Goal: Information Seeking & Learning: Learn about a topic

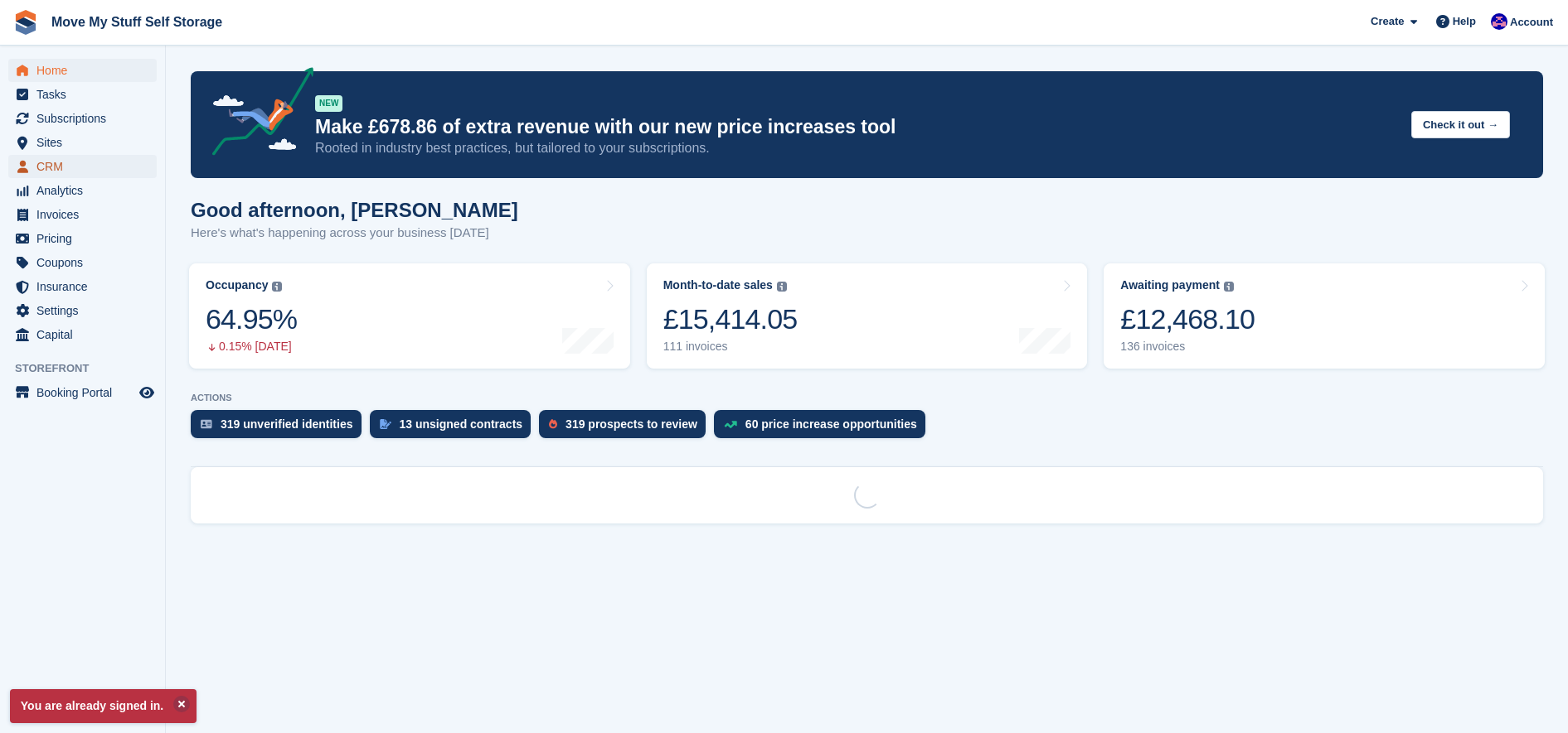
click at [63, 161] on span "CRM" at bounding box center [86, 167] width 100 height 23
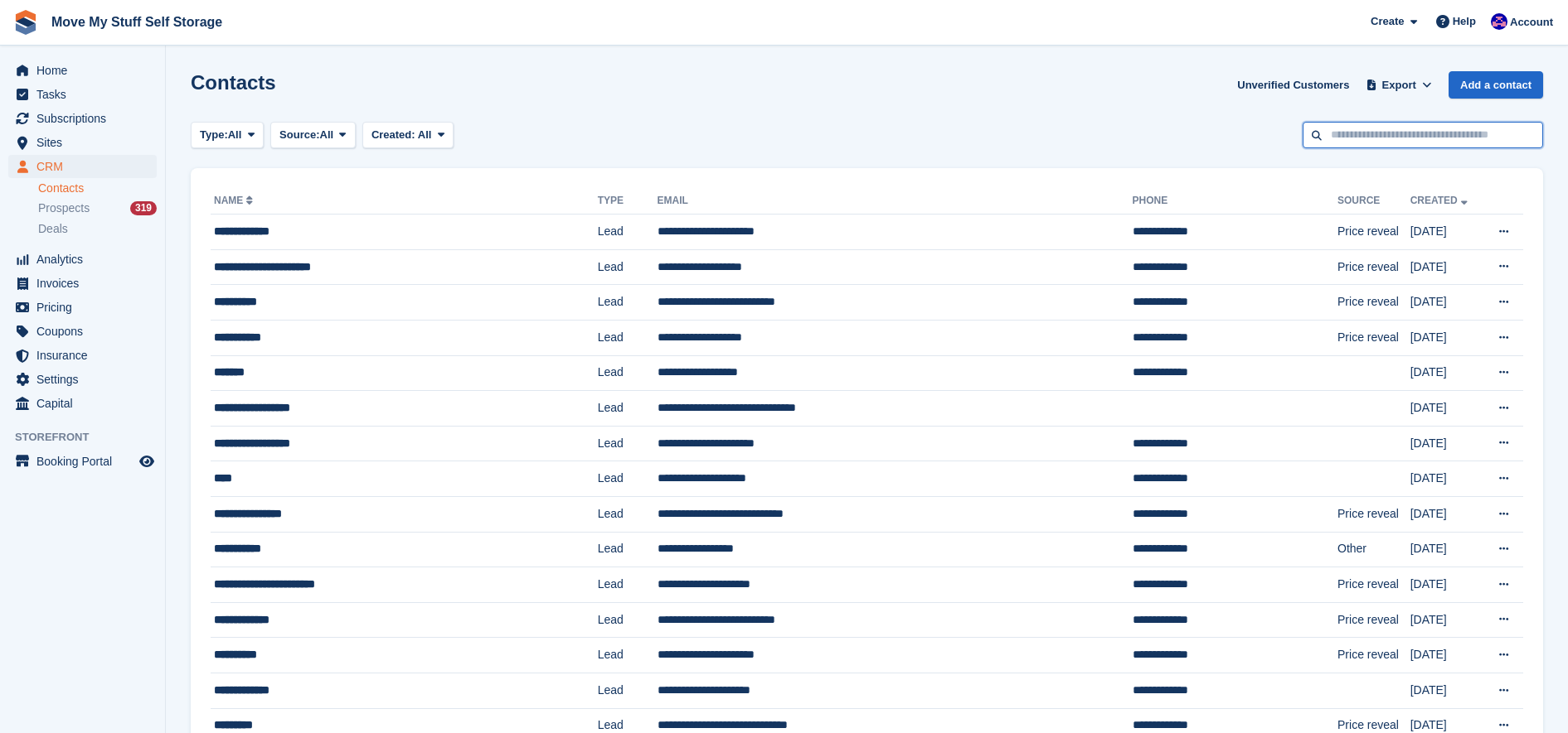
click at [1375, 144] on input "text" at bounding box center [1422, 136] width 240 height 28
type input "********"
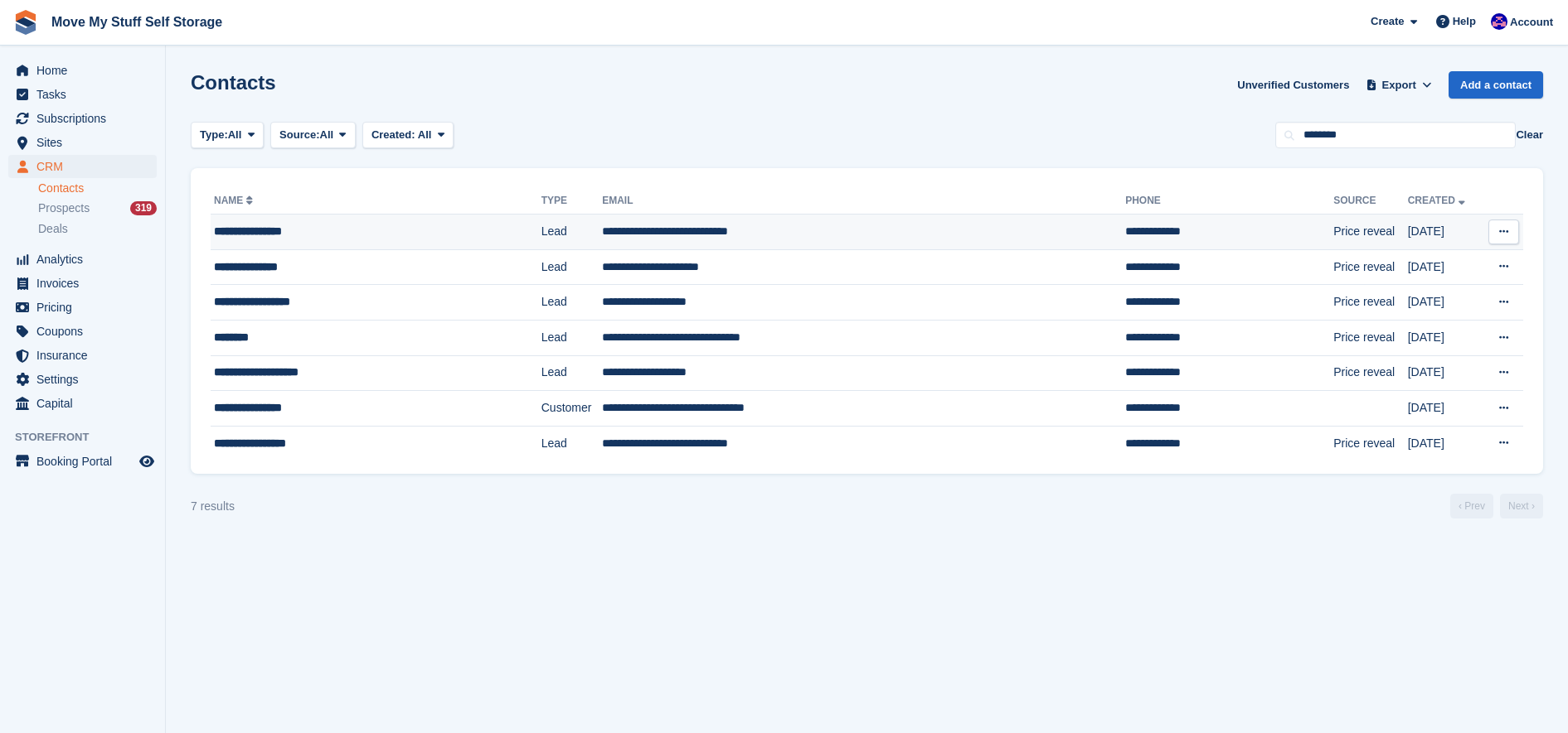
click at [393, 221] on td "**********" at bounding box center [376, 232] width 331 height 36
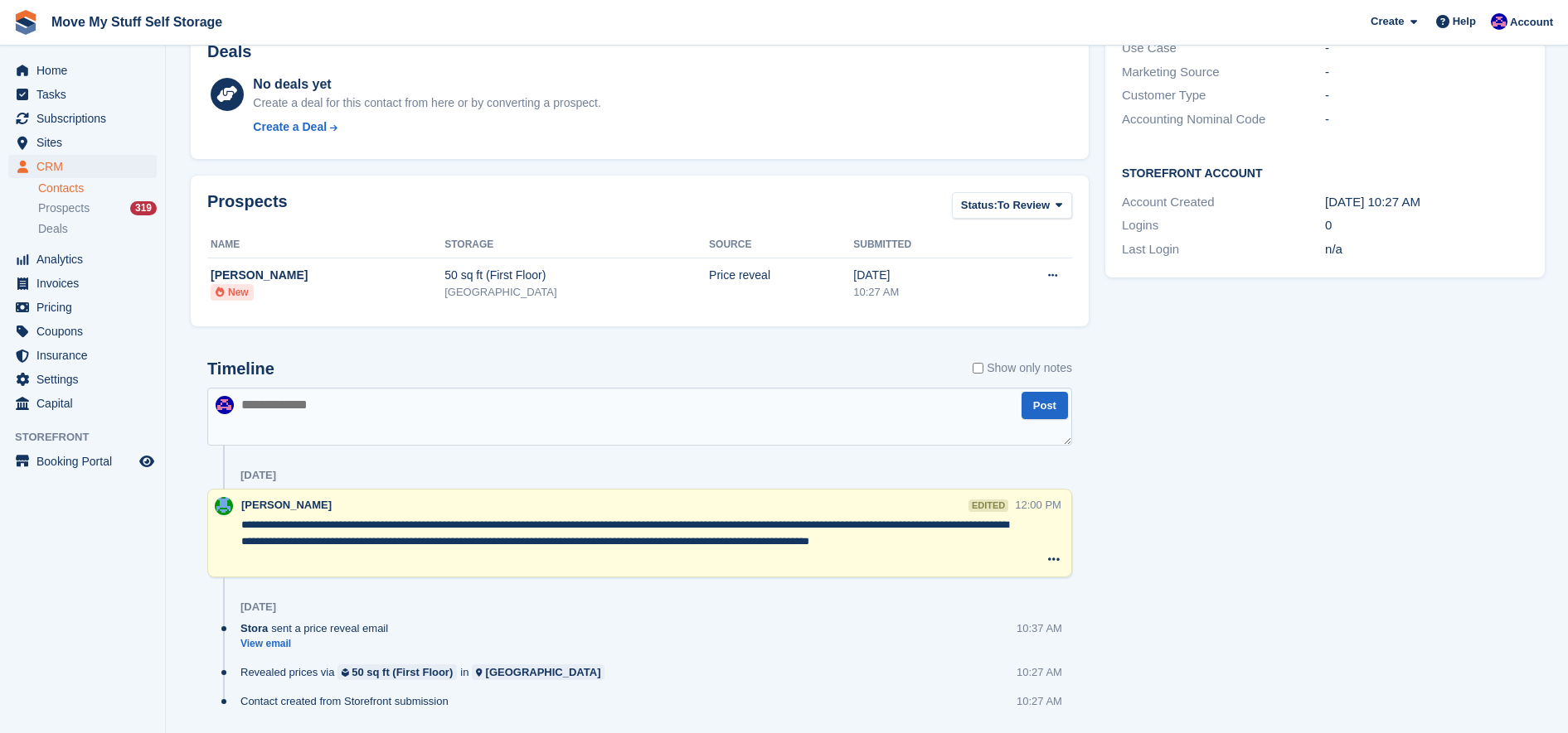
scroll to position [454, 0]
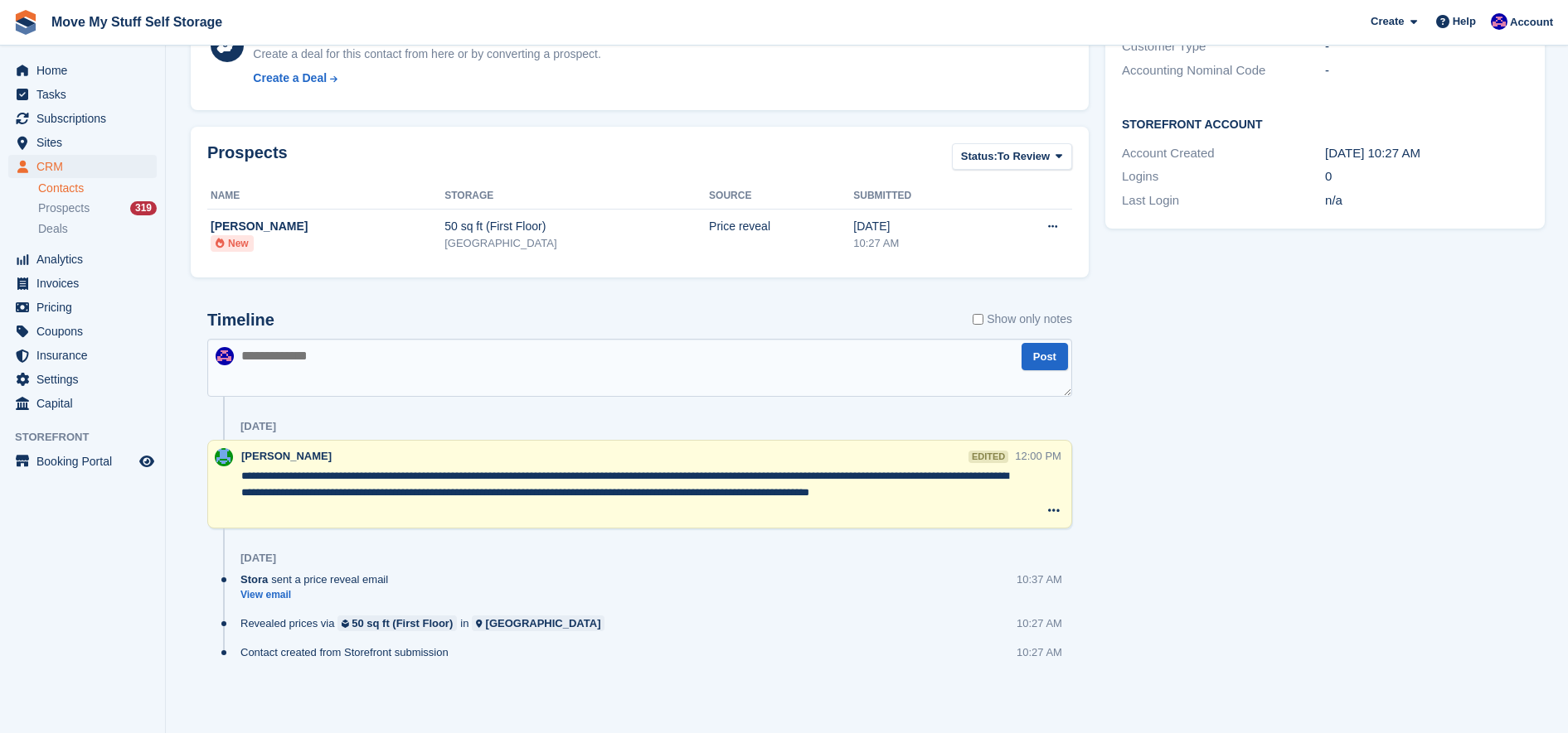
click at [529, 237] on div "[GEOGRAPHIC_DATA]" at bounding box center [577, 243] width 265 height 17
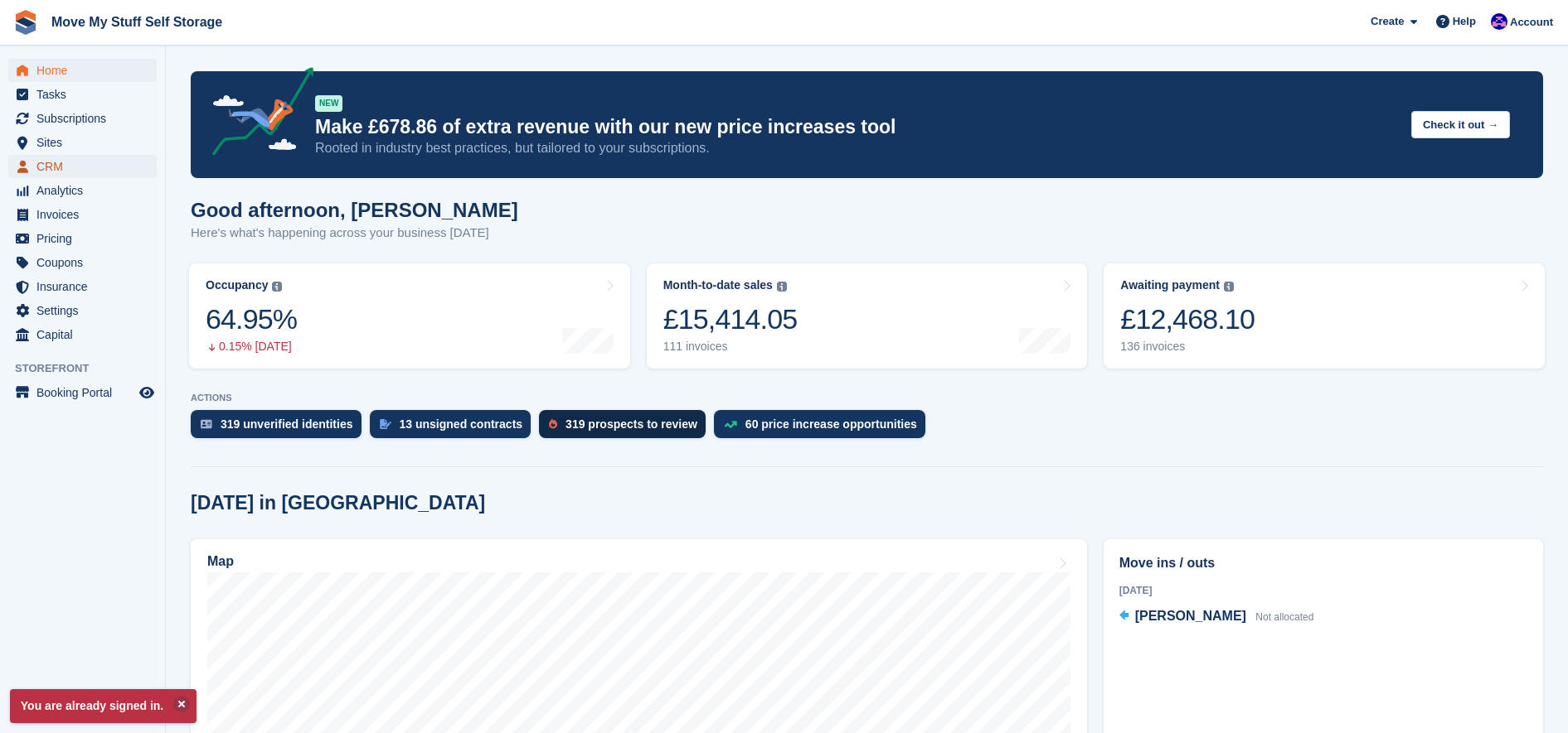
click at [55, 169] on span "CRM" at bounding box center [86, 167] width 100 height 23
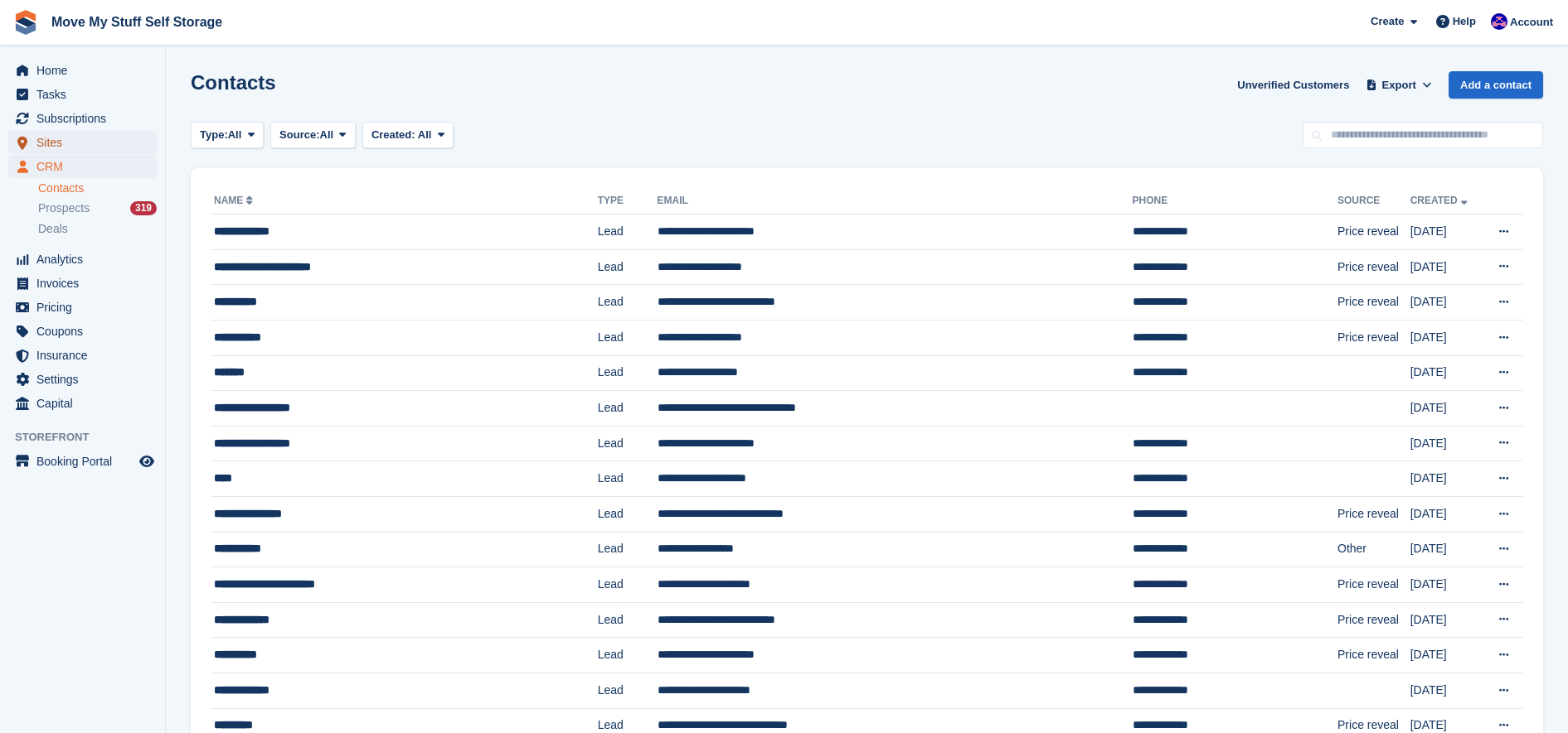
click at [66, 133] on span "Sites" at bounding box center [86, 142] width 100 height 23
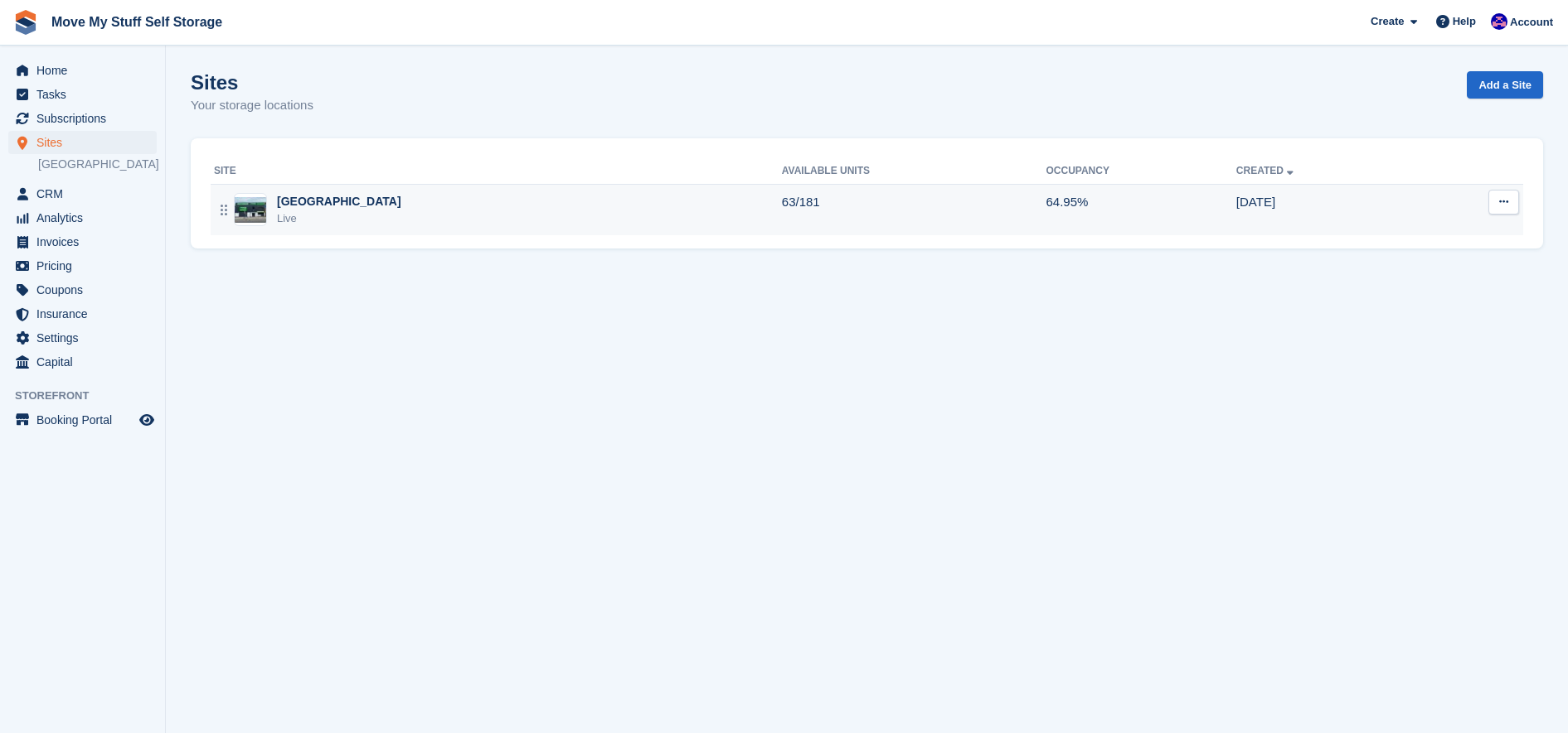
click at [410, 188] on td "Stoke-on-Trent Live" at bounding box center [496, 209] width 571 height 51
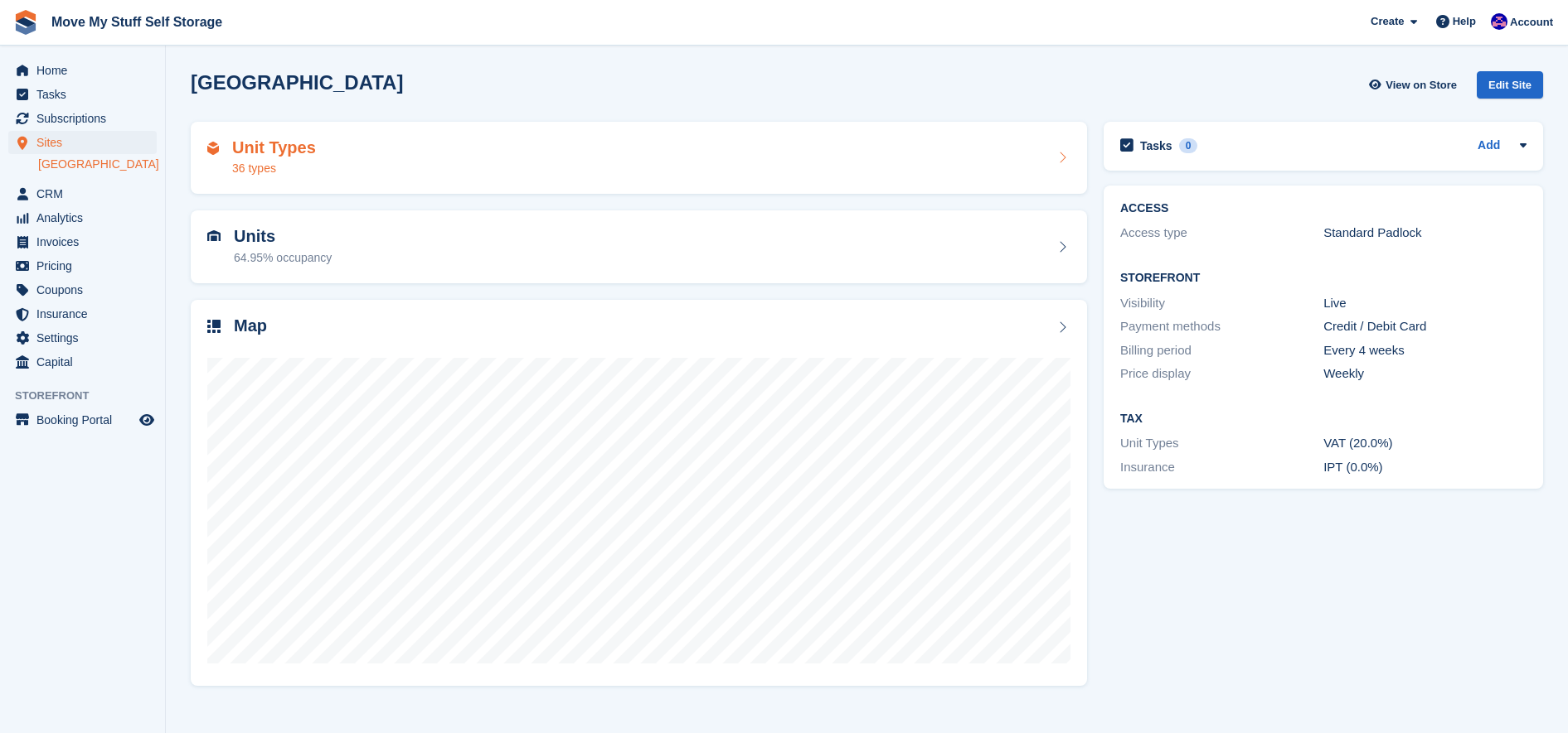
click at [407, 182] on div "Unit Types 36 types" at bounding box center [639, 158] width 896 height 73
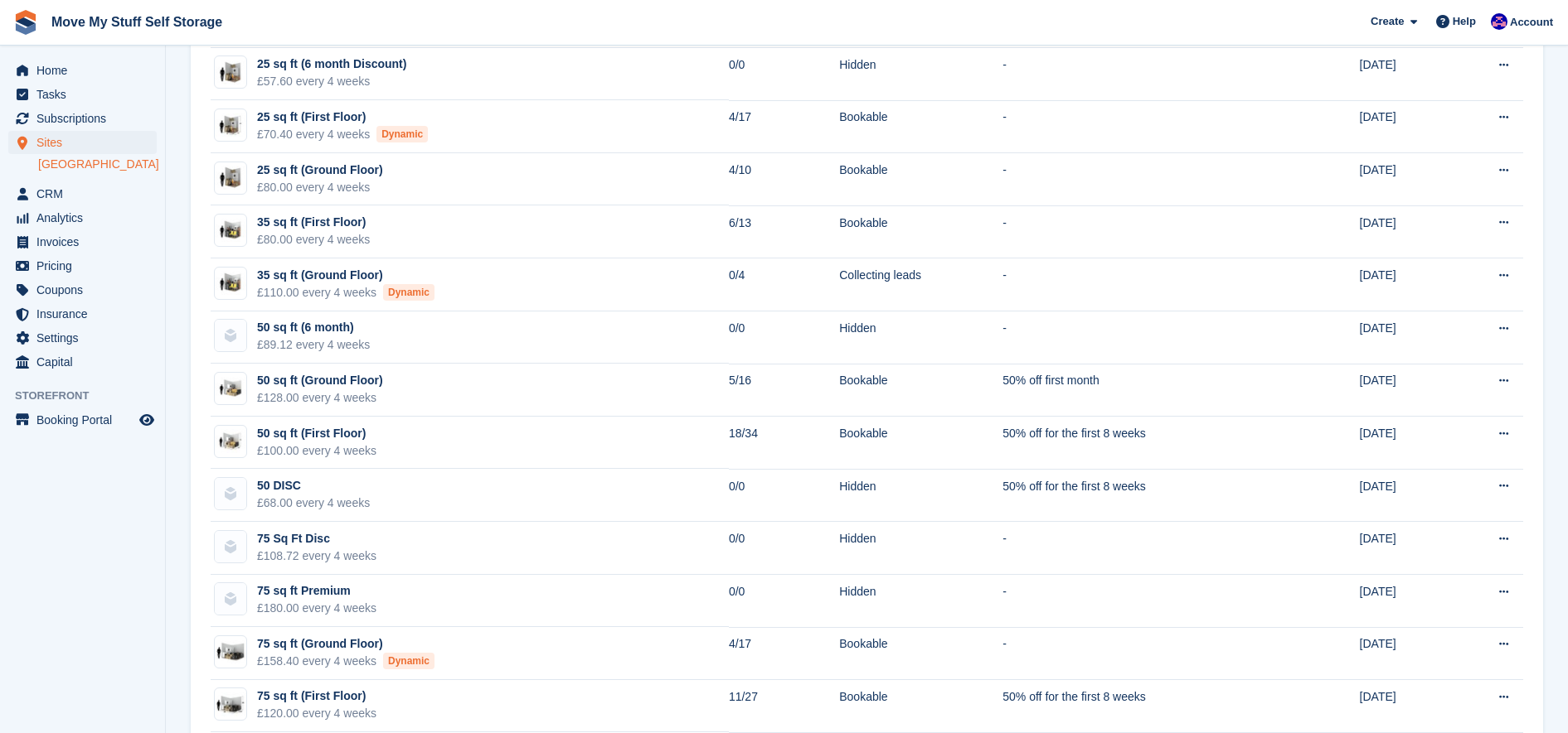
scroll to position [352, 0]
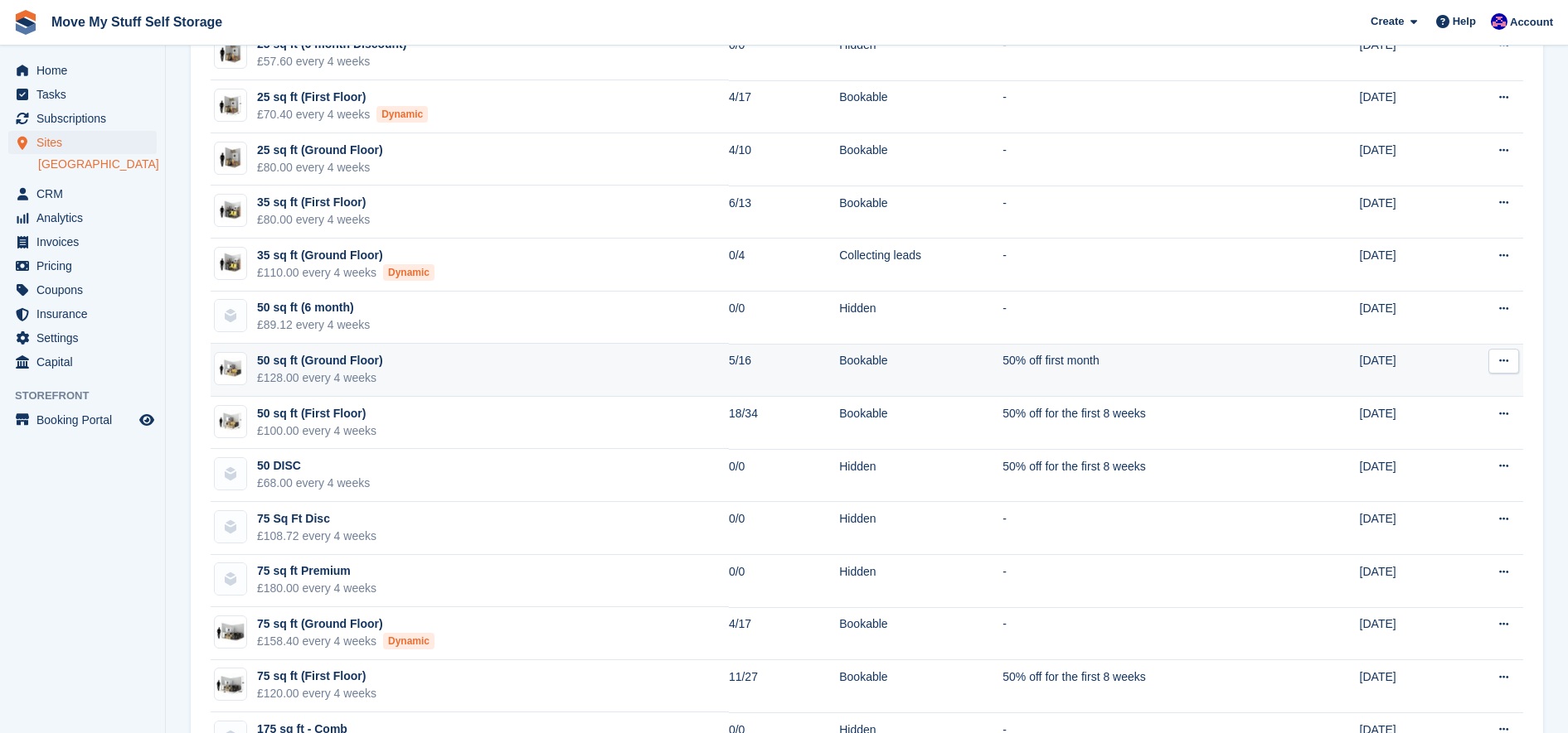
click at [470, 370] on td "50 sq ft (Ground Floor) £128.00 every 4 weeks" at bounding box center [470, 370] width 518 height 53
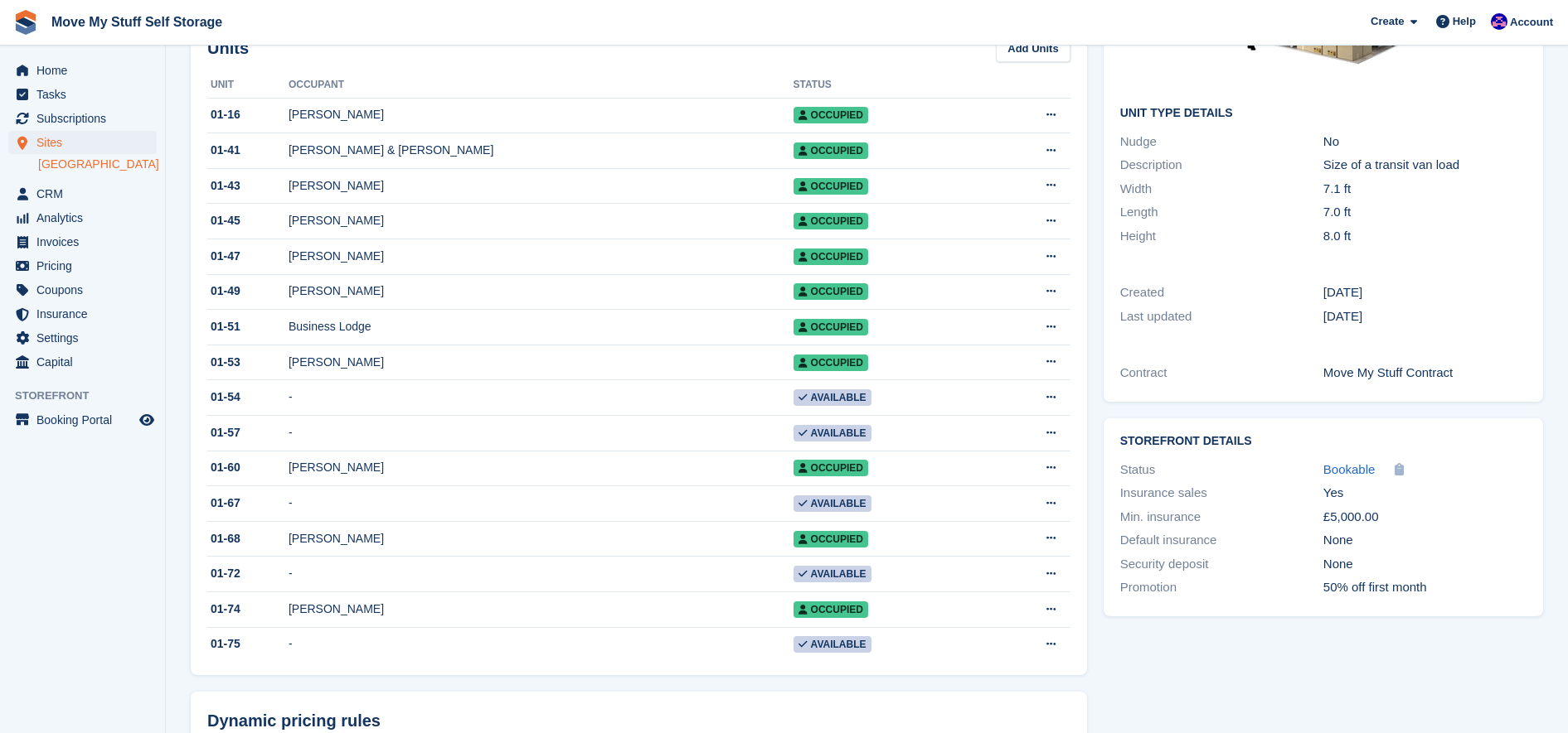
scroll to position [299, 0]
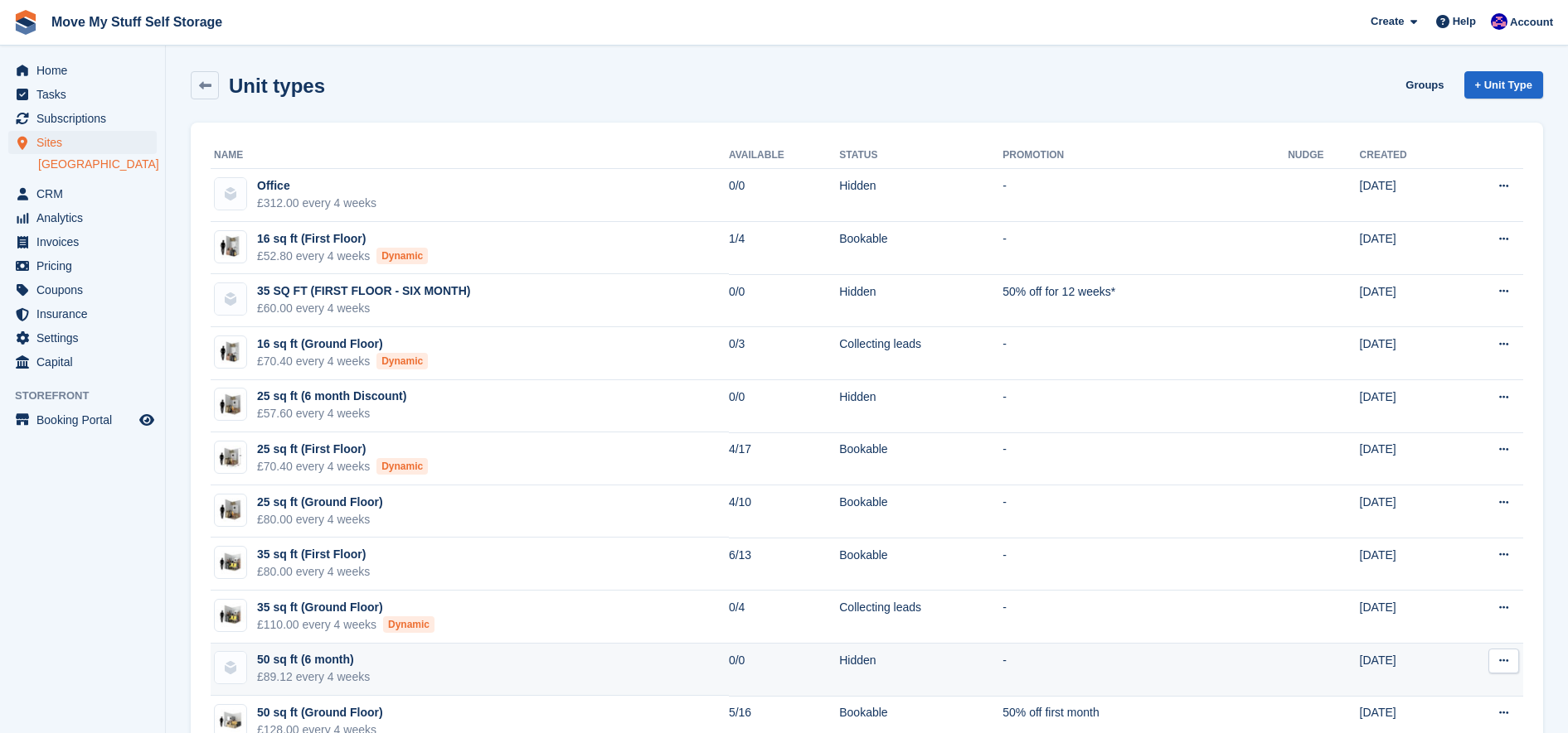
scroll to position [352, 0]
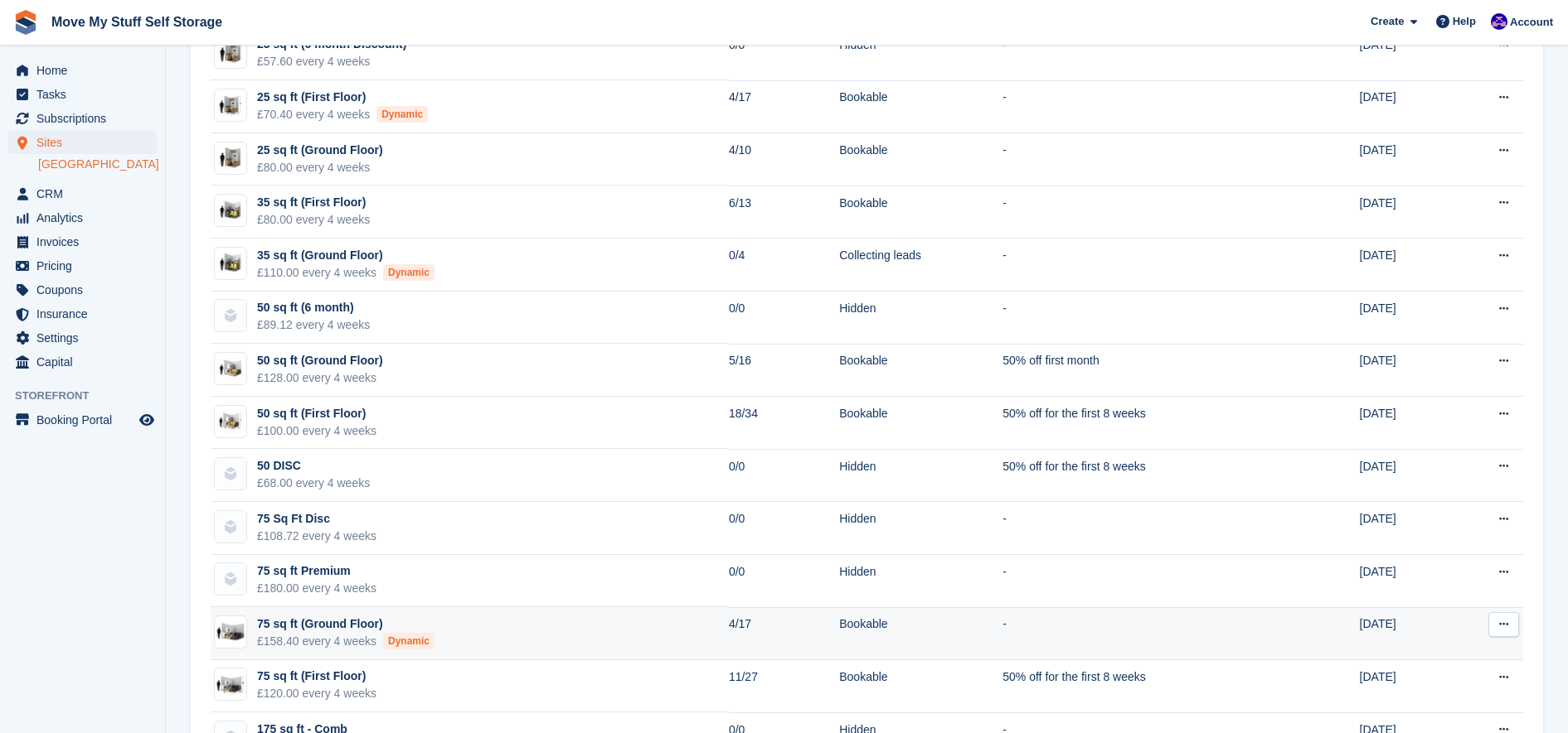
click at [451, 640] on td "75 sq ft (Ground Floor) £158.40 every 4 weeks Dynamic" at bounding box center [470, 633] width 518 height 53
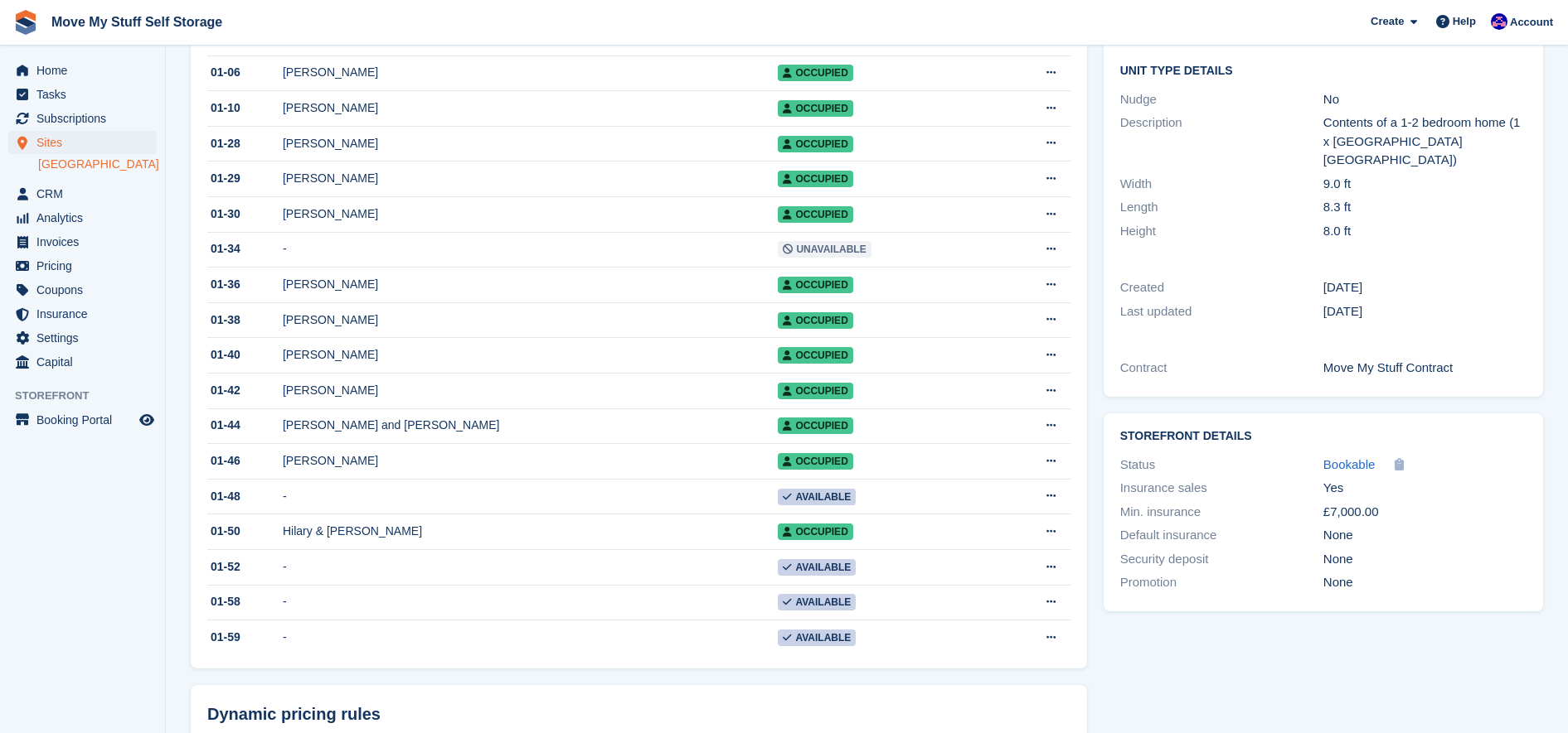
scroll to position [349, 0]
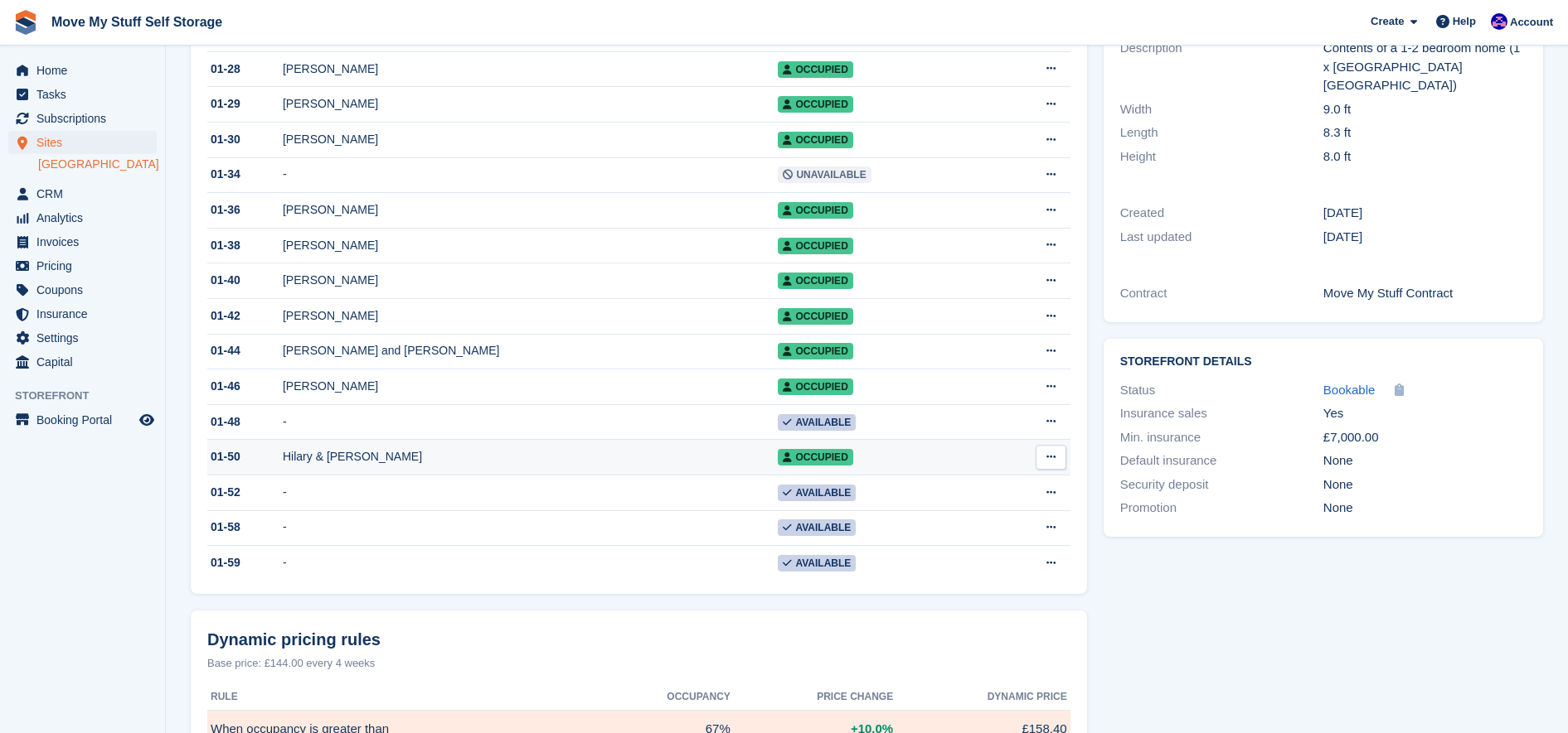
click at [577, 466] on div "Hilary & [PERSON_NAME]" at bounding box center [530, 457] width 495 height 18
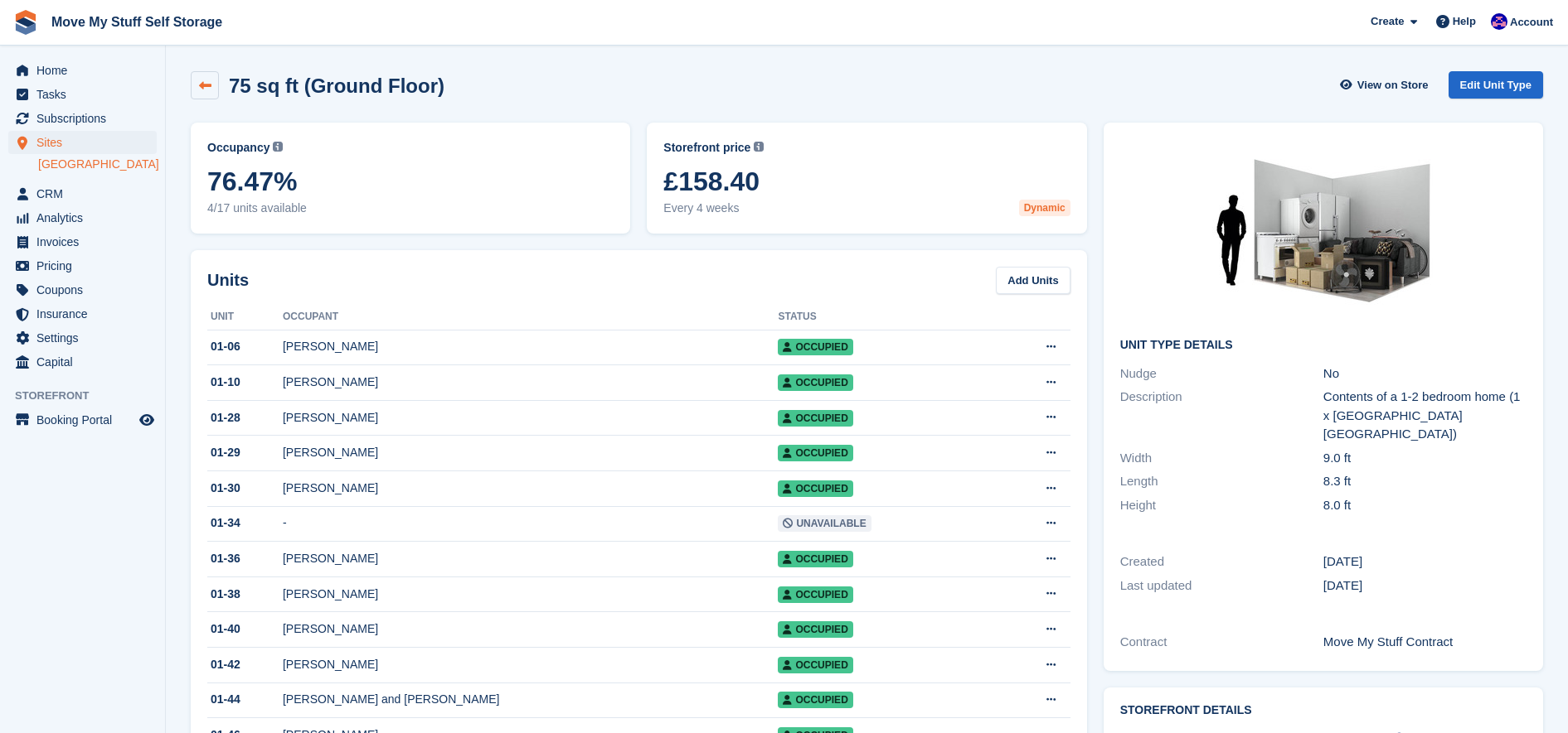
click at [213, 88] on link at bounding box center [205, 85] width 28 height 28
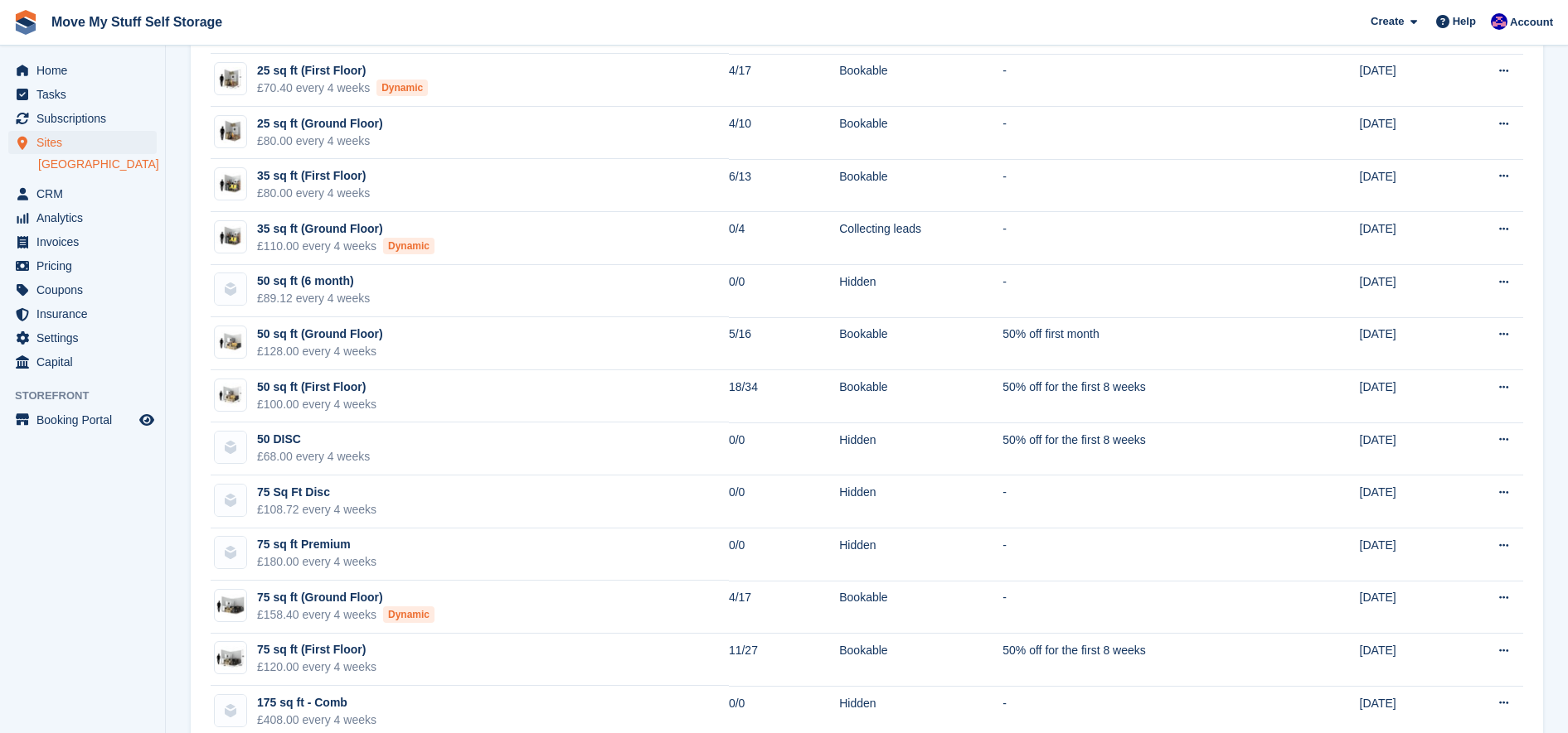
scroll to position [399, 0]
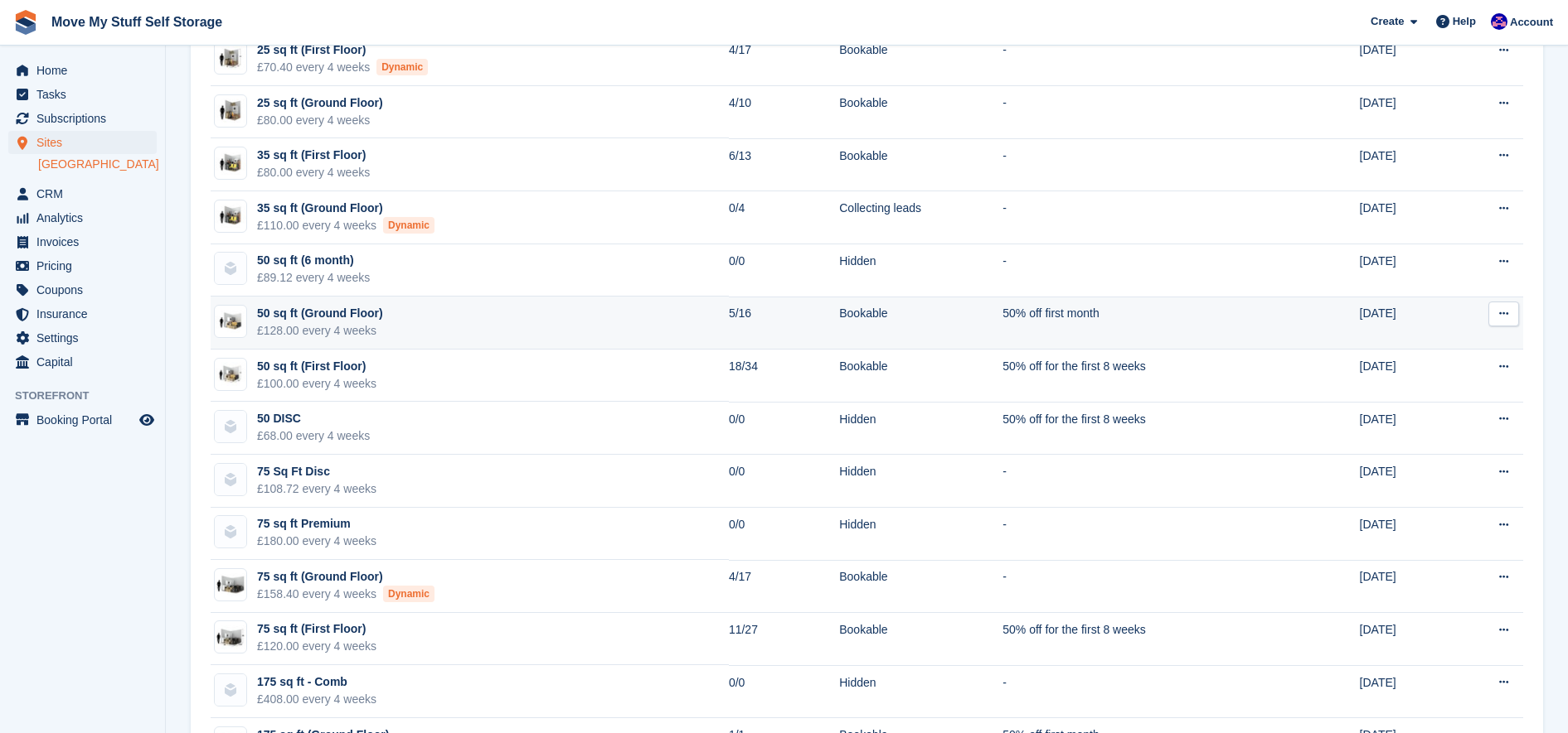
click at [458, 320] on td "50 sq ft (Ground Floor) £128.00 every 4 weeks" at bounding box center [470, 323] width 518 height 53
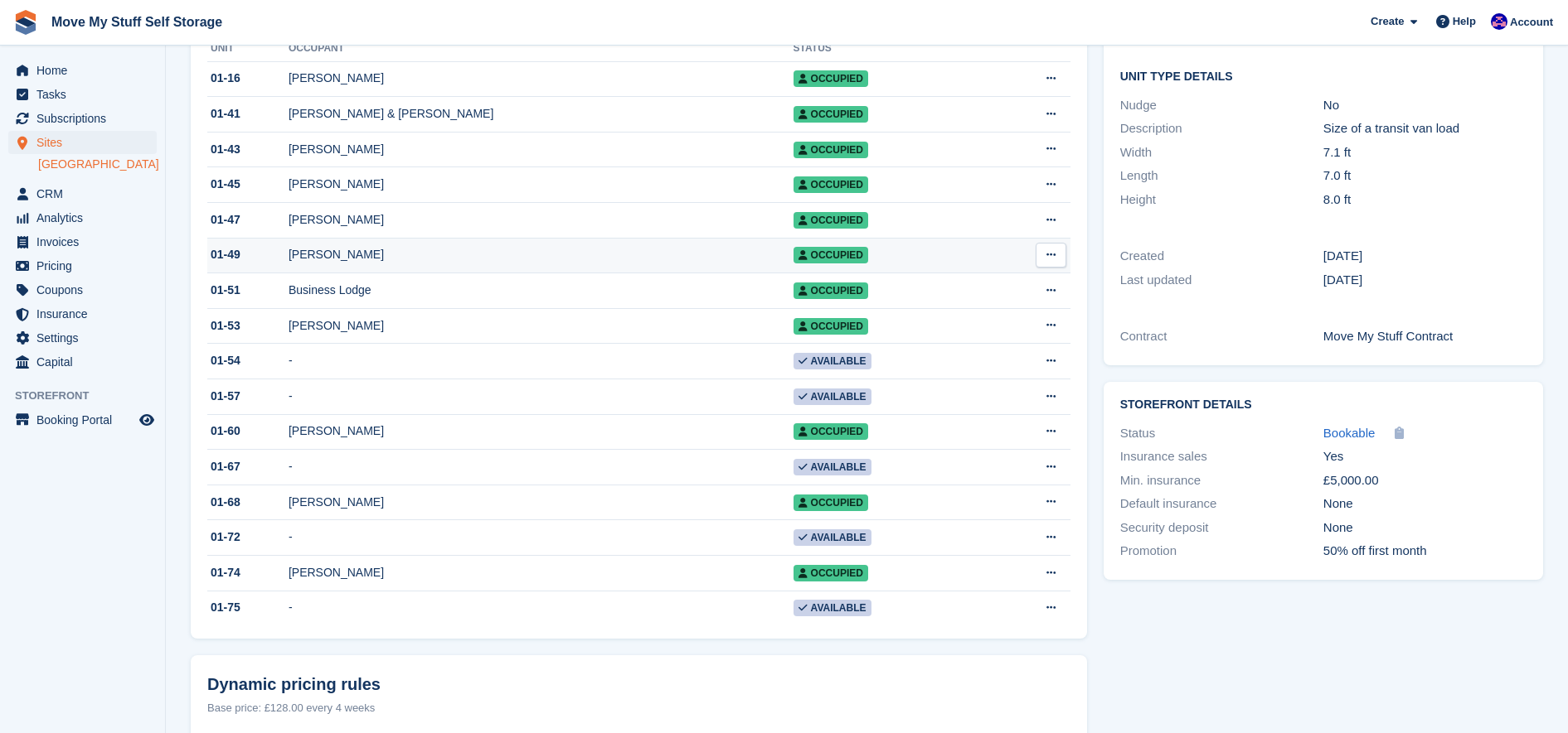
scroll to position [415, 0]
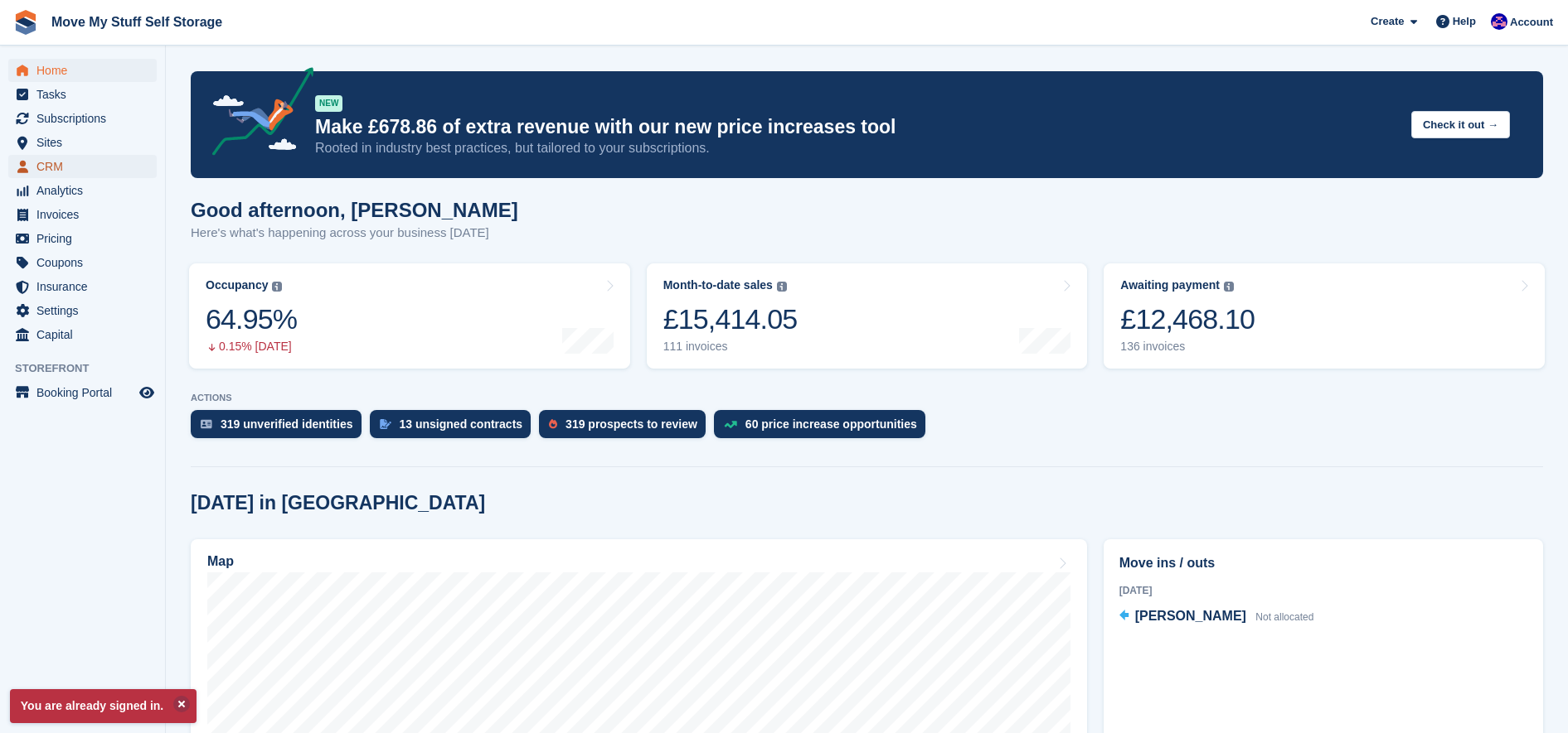
click at [33, 165] on link "CRM" at bounding box center [82, 167] width 148 height 23
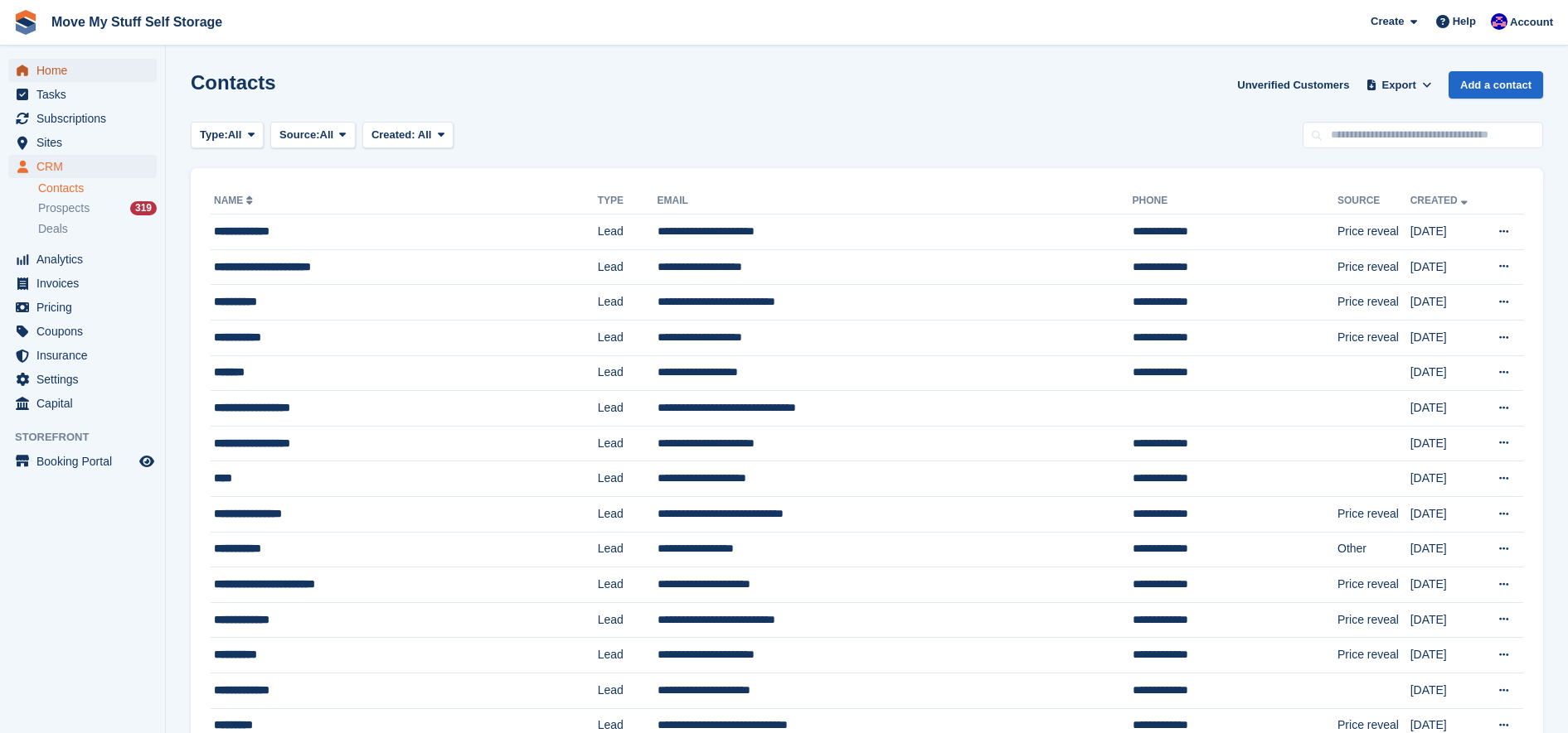
click at [26, 69] on icon "menu" at bounding box center [23, 69] width 12 height 11
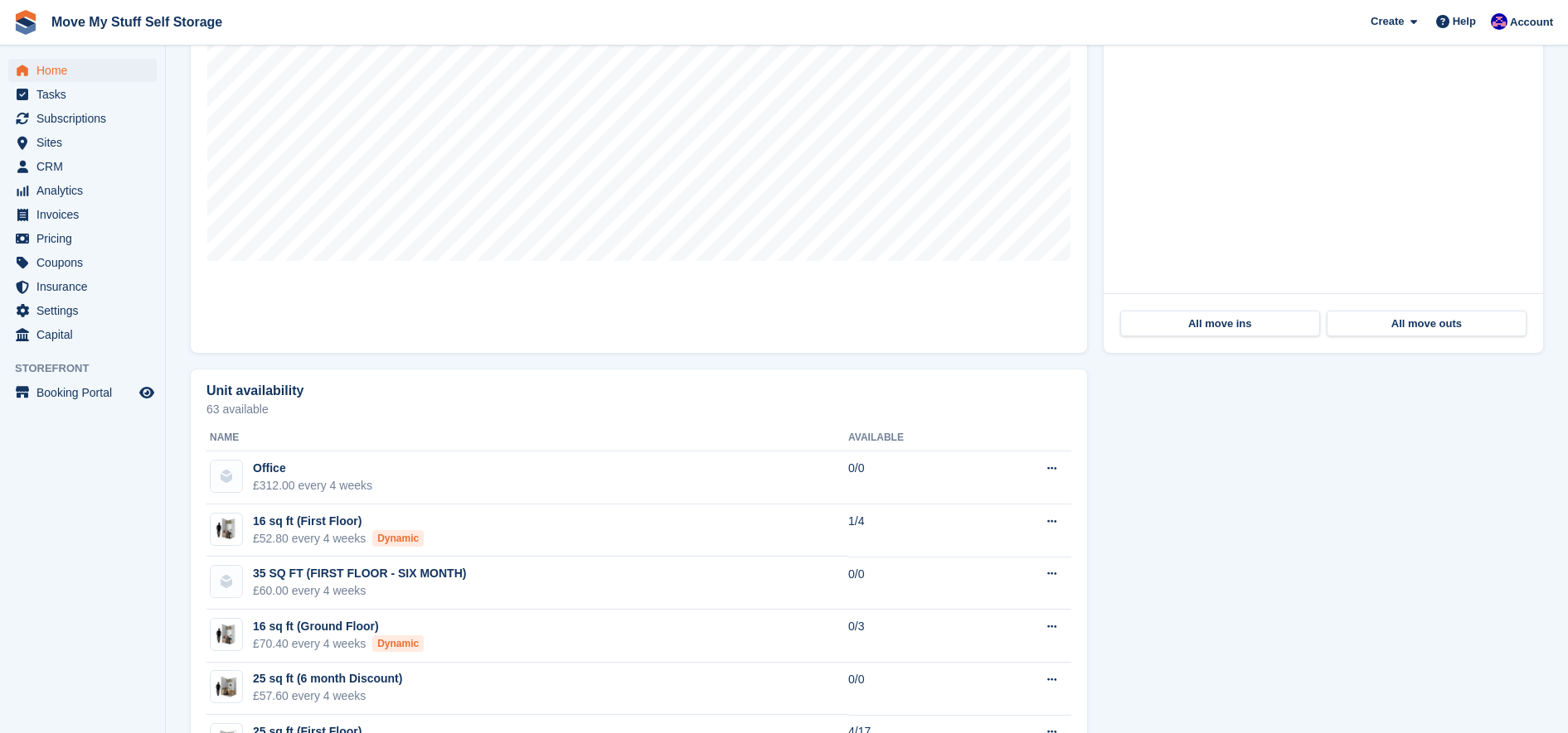
scroll to position [620, 0]
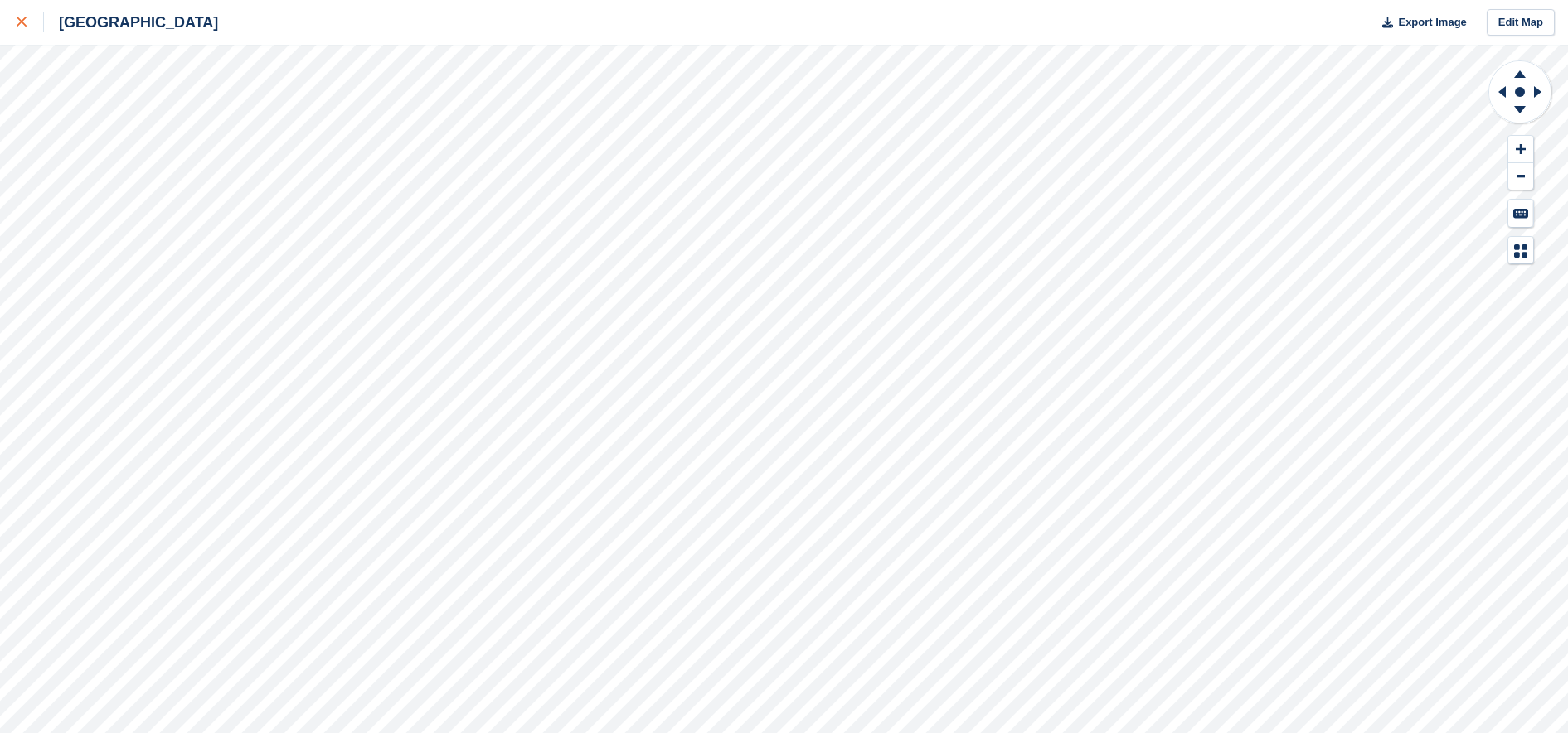
click at [21, 16] on div at bounding box center [30, 23] width 28 height 20
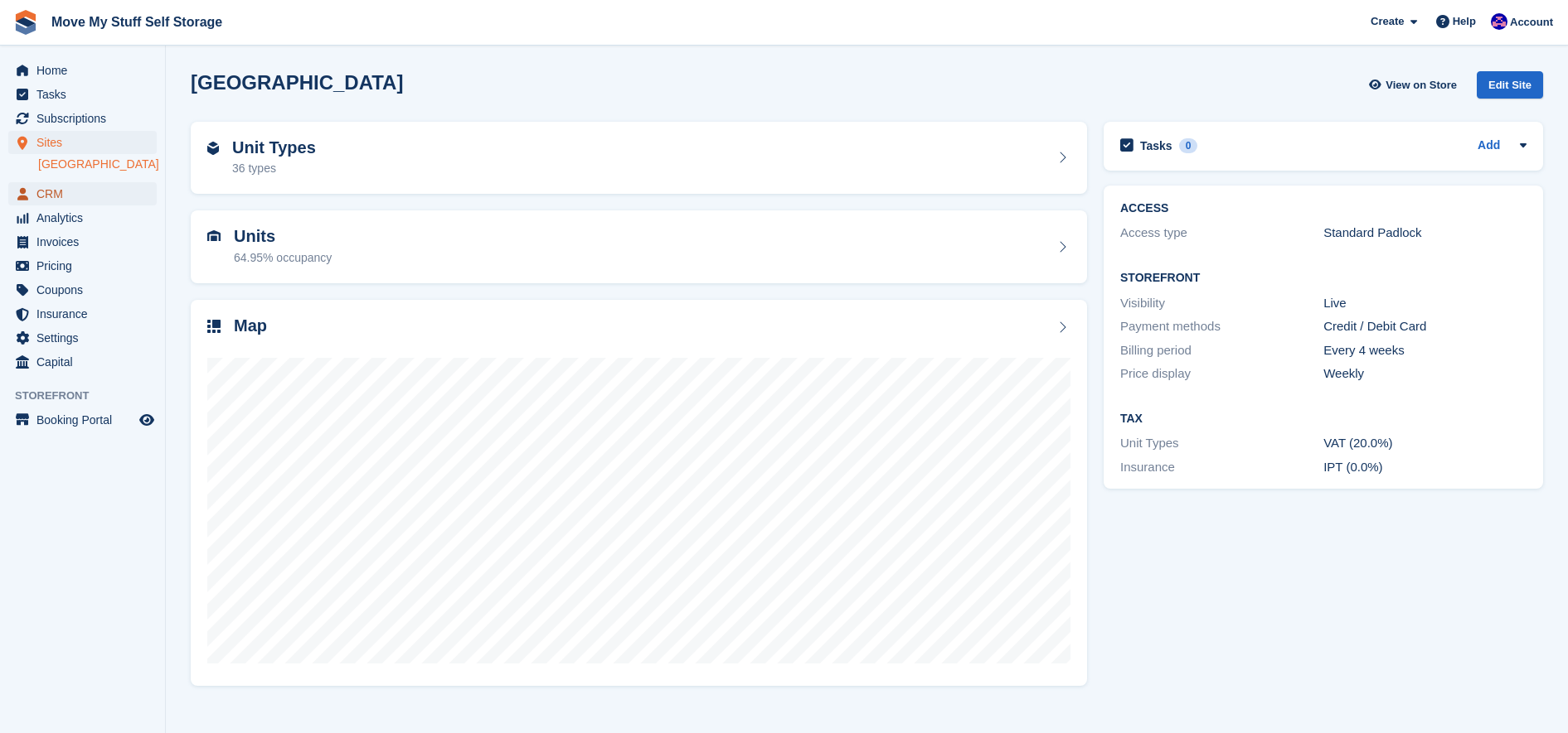
click at [51, 191] on span "CRM" at bounding box center [86, 194] width 100 height 23
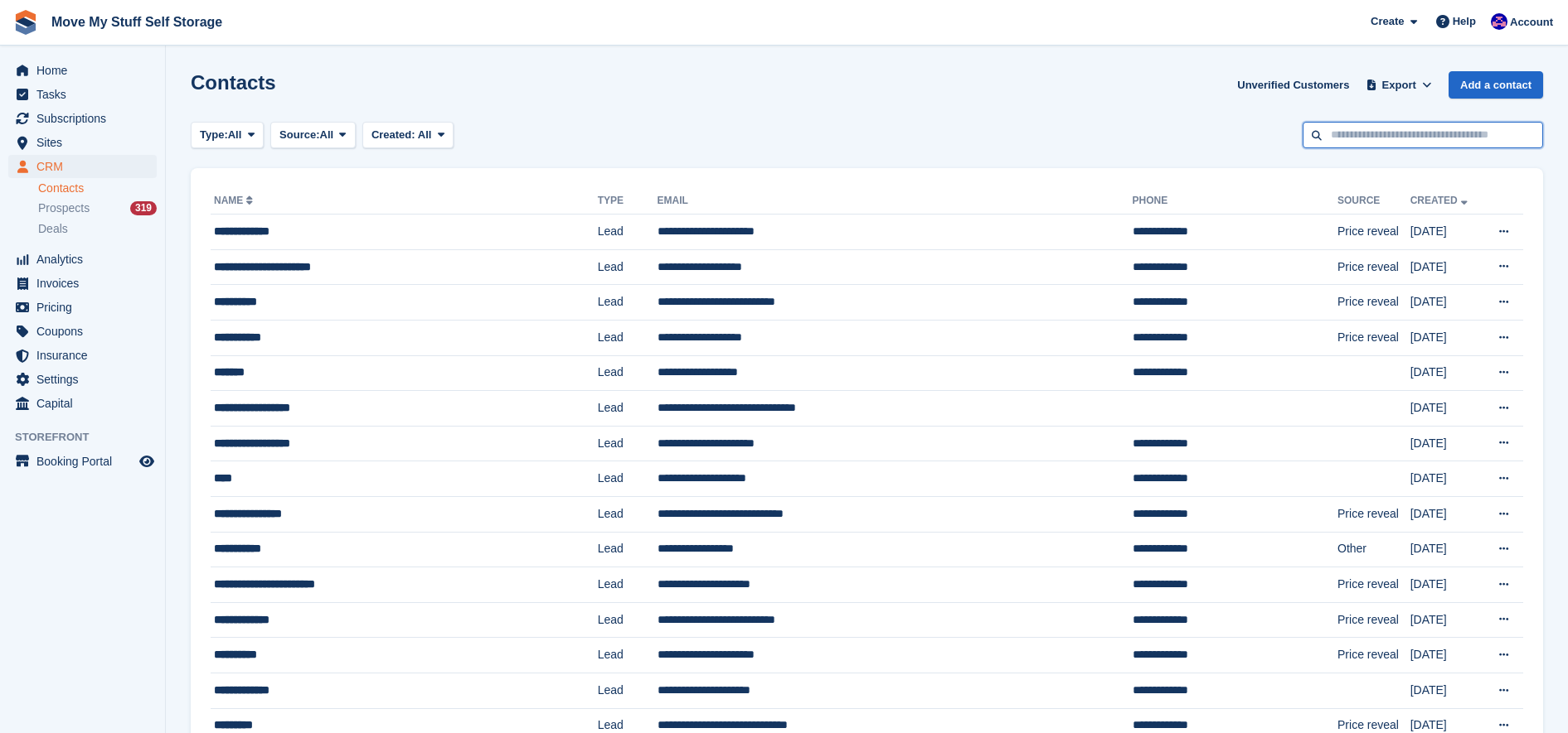
click at [1334, 132] on input "text" at bounding box center [1422, 136] width 240 height 28
type input "*"
type input "*****"
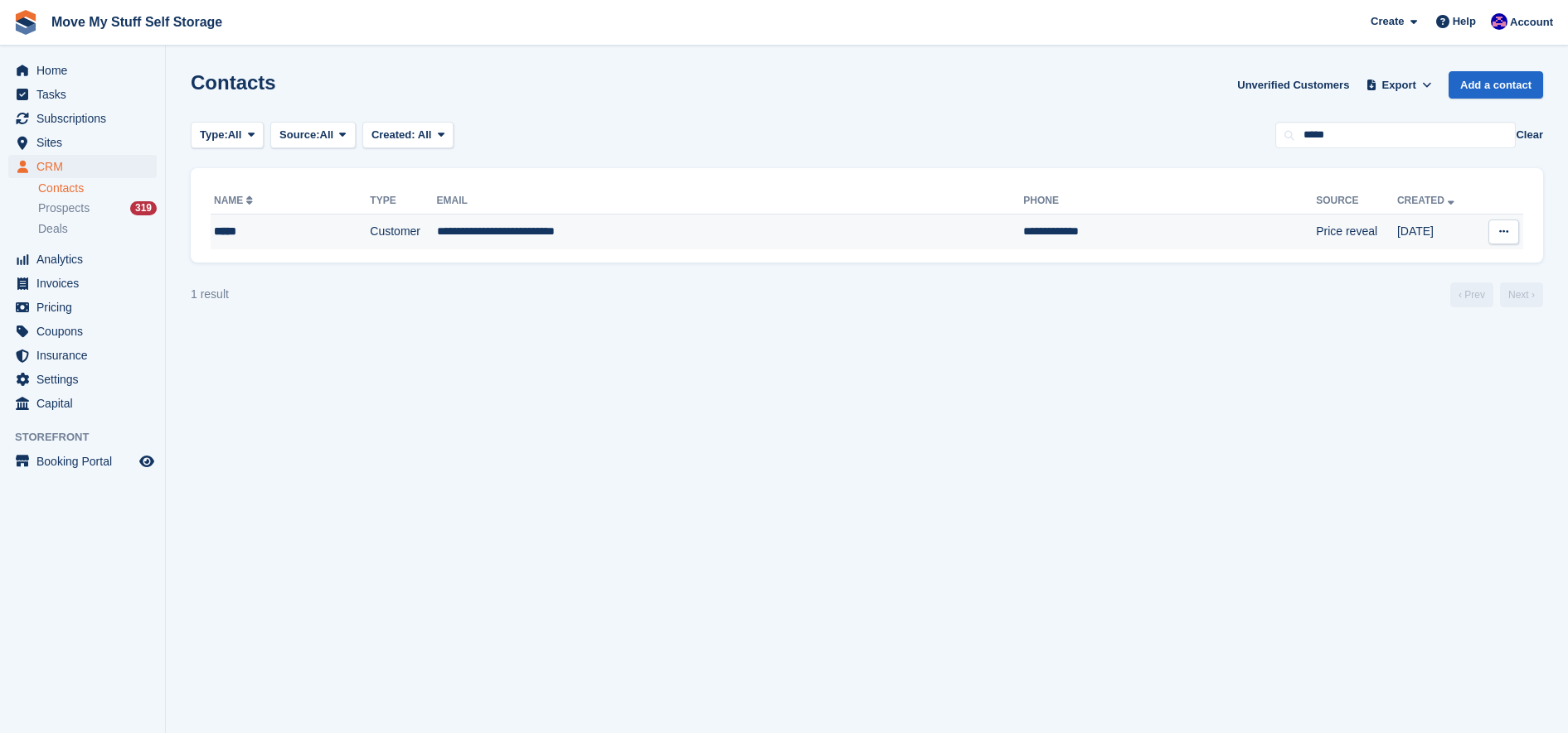
click at [707, 223] on td "**********" at bounding box center [730, 232] width 587 height 35
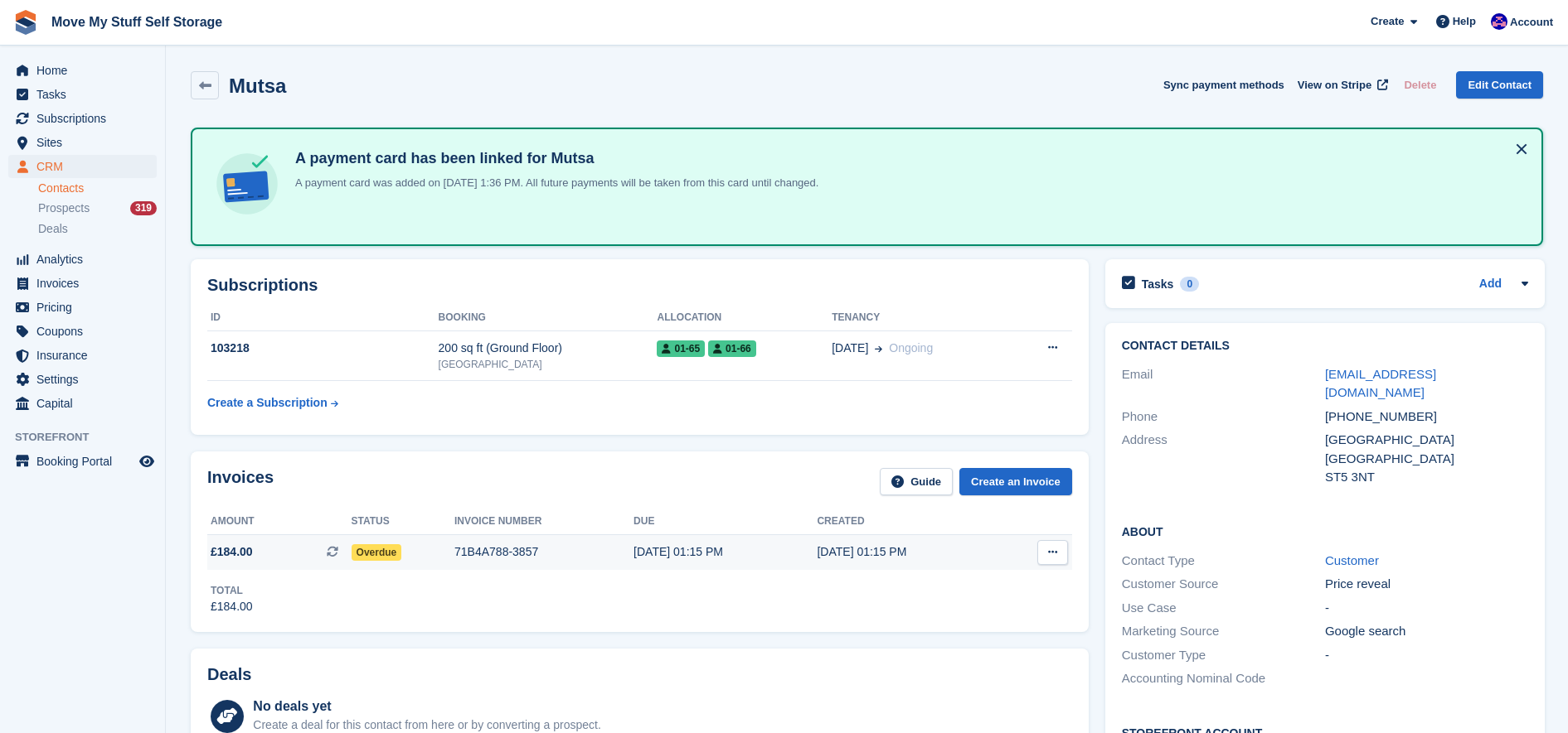
click at [594, 541] on td "71B4A788-3857" at bounding box center [544, 553] width 179 height 35
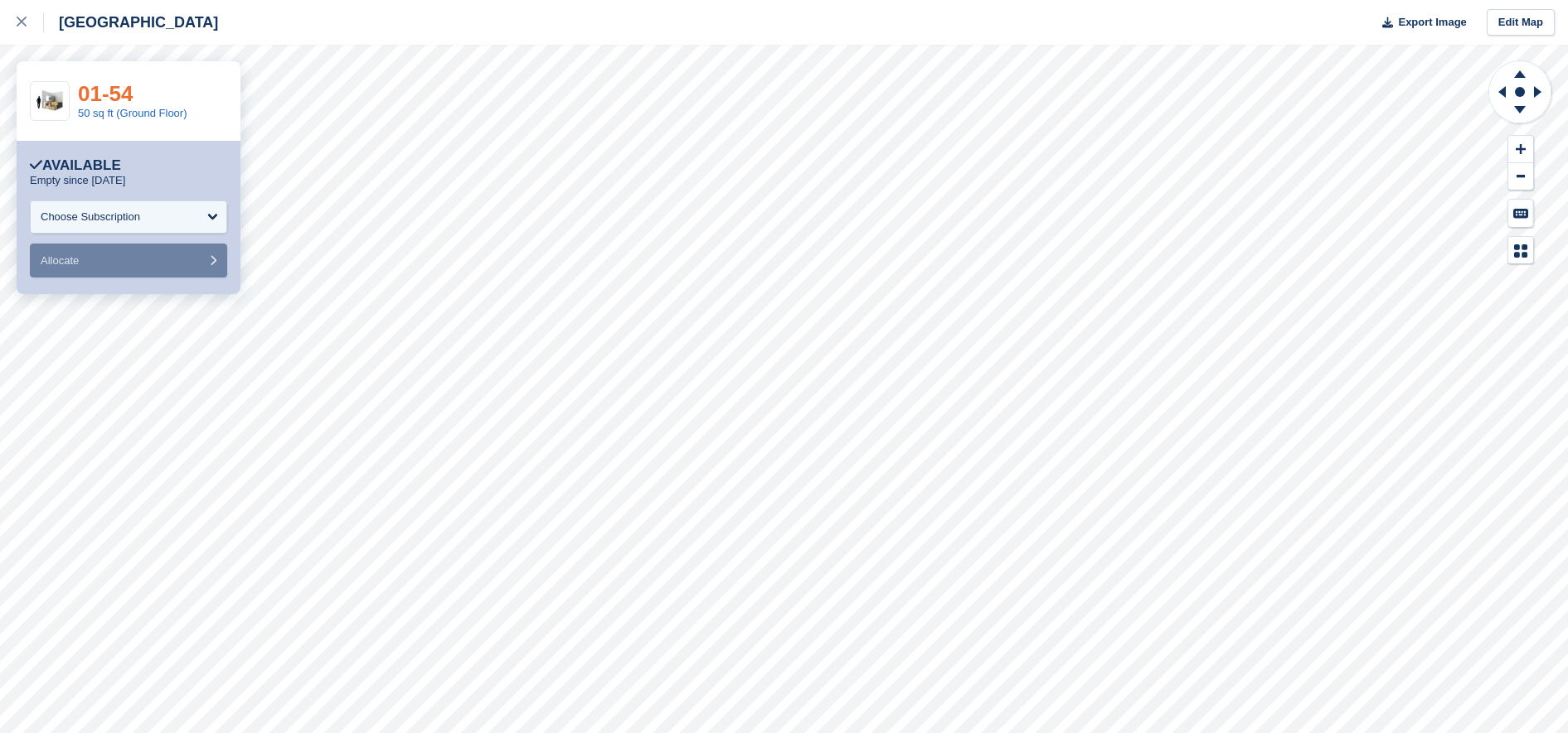
click at [112, 93] on link "01-54" at bounding box center [105, 94] width 55 height 25
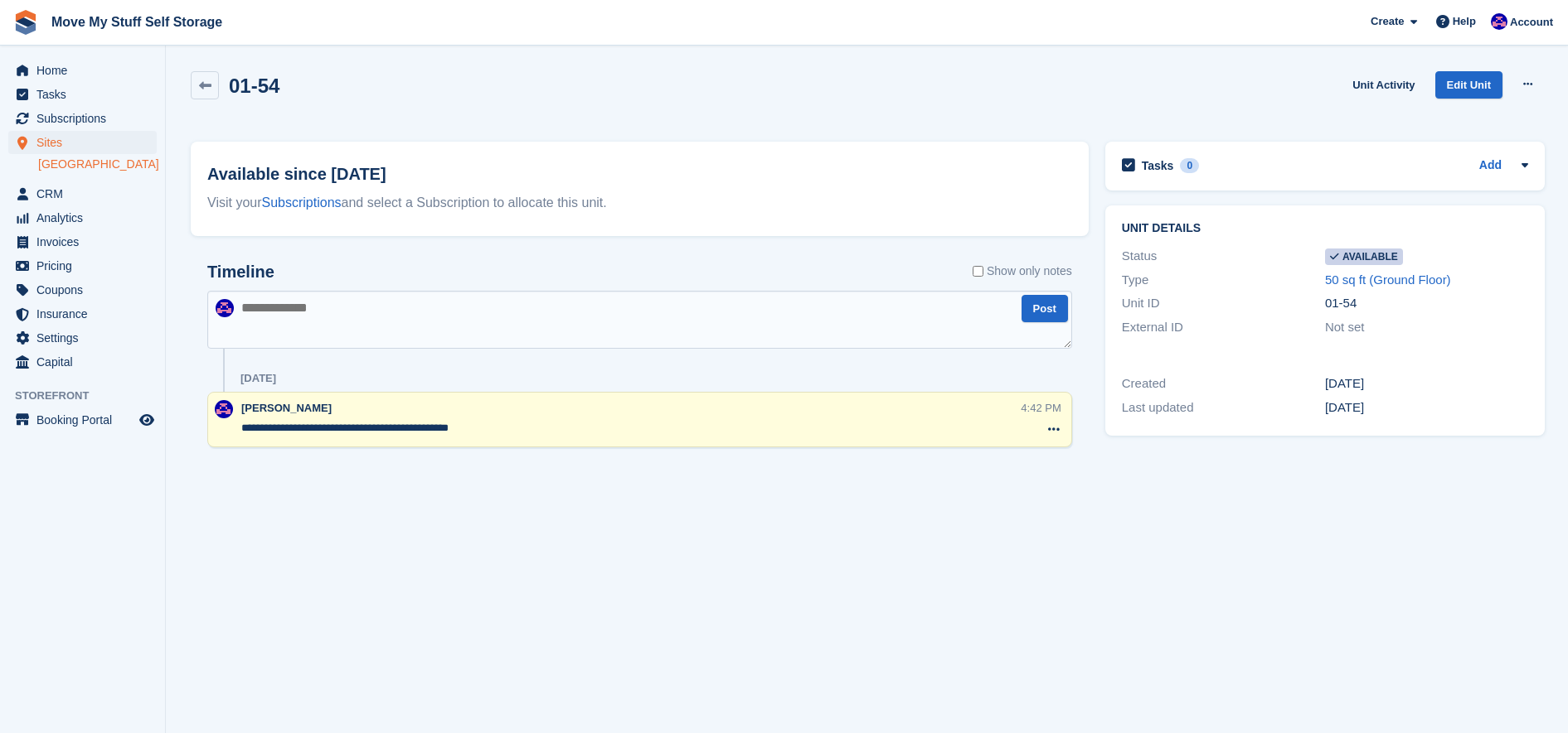
click at [557, 426] on textarea "**********" at bounding box center [630, 428] width 779 height 17
click at [575, 537] on section "01-54 Unit Activity Edit Unit Make unavailable Delete unit Available since [DAT…" at bounding box center [866, 366] width 1402 height 733
